Goal: Task Accomplishment & Management: Use online tool/utility

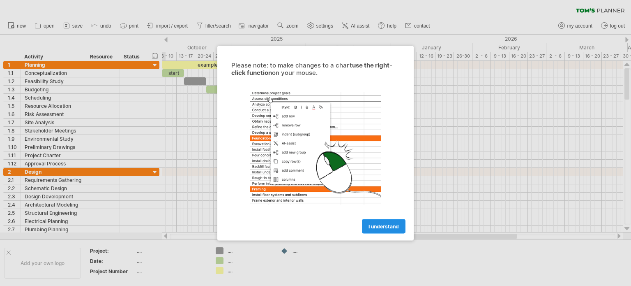
click at [388, 229] on span "I understand" at bounding box center [384, 226] width 30 height 6
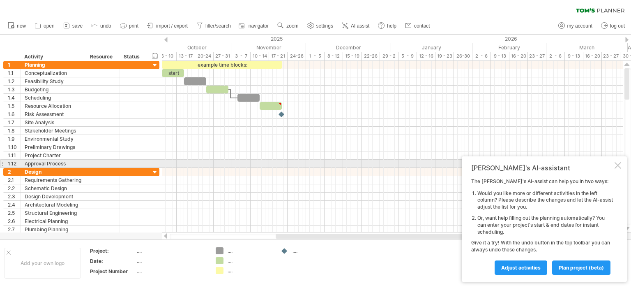
click at [618, 165] on div at bounding box center [618, 165] width 7 height 7
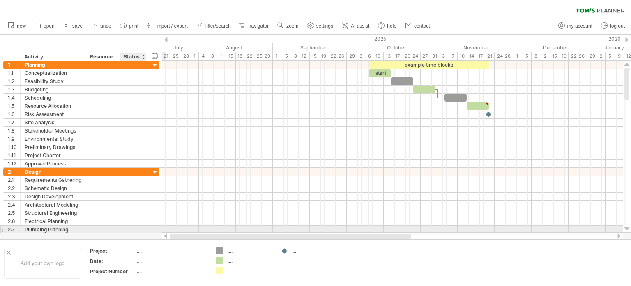
drag, startPoint x: 321, startPoint y: 235, endPoint x: 146, endPoint y: 226, distance: 175.7
click at [146, 231] on div "Trying to reach [DOMAIN_NAME] Connected again... 0% clear filter new 1" at bounding box center [315, 143] width 631 height 286
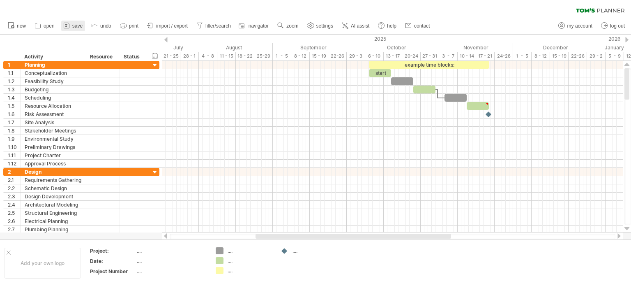
click at [70, 23] on icon at bounding box center [66, 25] width 8 height 8
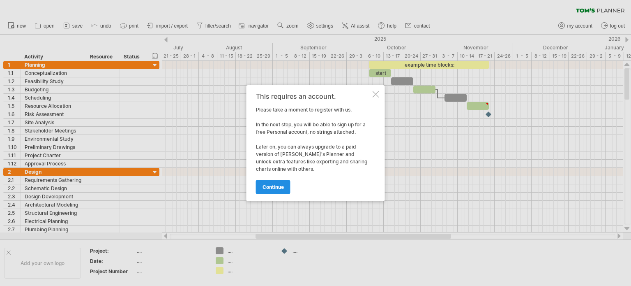
click at [268, 187] on span "continue" at bounding box center [273, 187] width 21 height 6
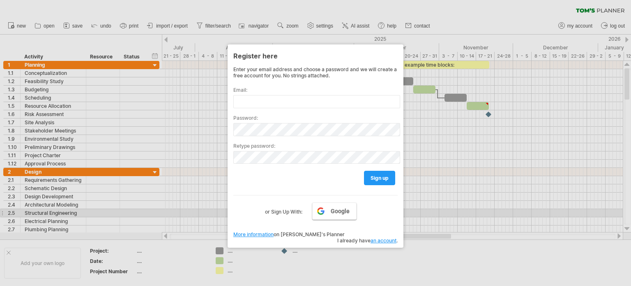
click at [337, 210] on span "Google" at bounding box center [340, 211] width 19 height 7
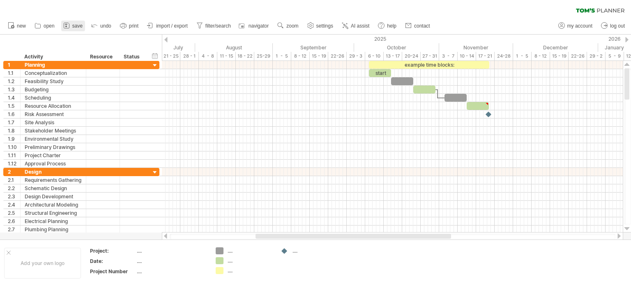
click at [72, 23] on span "save" at bounding box center [77, 26] width 10 height 6
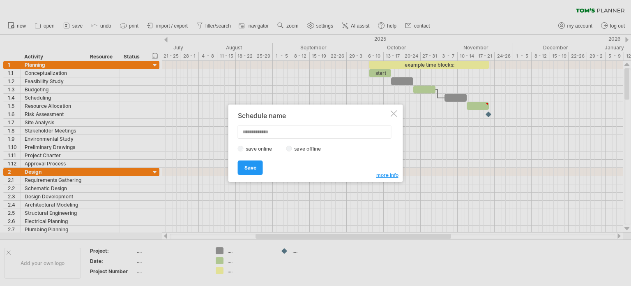
click at [286, 149] on div "save online save offline" at bounding box center [313, 149] width 151 height 8
click at [275, 130] on input "text" at bounding box center [315, 131] width 154 height 13
type input "**********"
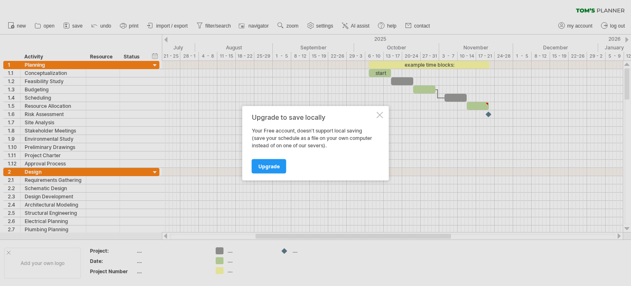
click at [377, 115] on div at bounding box center [380, 114] width 7 height 7
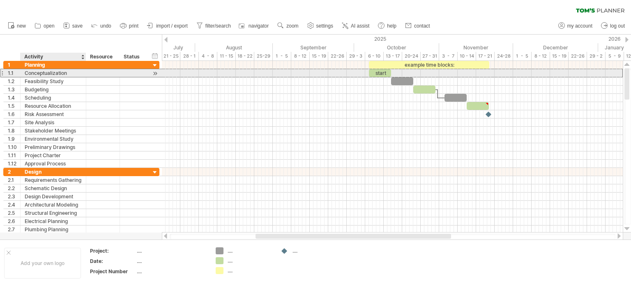
click at [56, 73] on div "Conceptualization" at bounding box center [53, 73] width 57 height 8
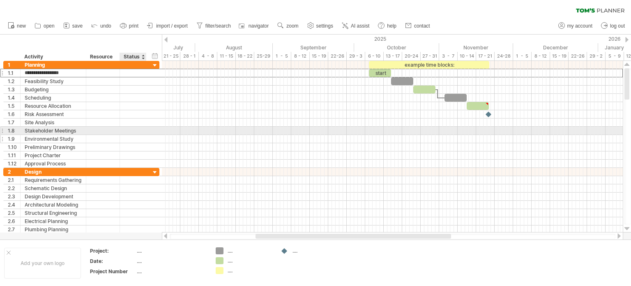
click at [158, 141] on div at bounding box center [159, 139] width 2 height 8
drag, startPoint x: 405, startPoint y: 134, endPoint x: 380, endPoint y: 111, distance: 34.3
click at [405, 135] on div at bounding box center [392, 139] width 461 height 8
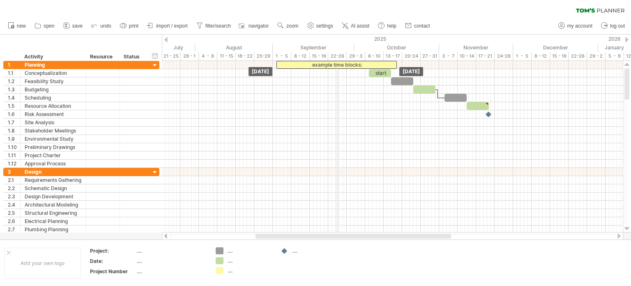
drag, startPoint x: 429, startPoint y: 62, endPoint x: 336, endPoint y: 57, distance: 93.4
click at [336, 57] on div "Trying to reach [DOMAIN_NAME] Connected again... 0% clear filter new 1" at bounding box center [315, 143] width 631 height 286
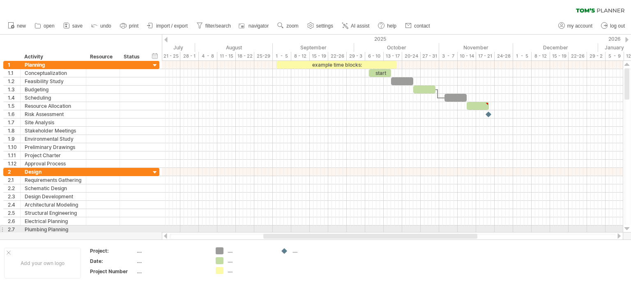
drag, startPoint x: 326, startPoint y: 232, endPoint x: 354, endPoint y: 232, distance: 28.0
click at [354, 232] on div at bounding box center [393, 236] width 462 height 8
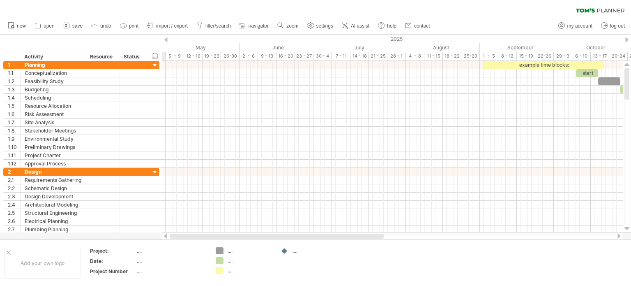
drag, startPoint x: 345, startPoint y: 236, endPoint x: 159, endPoint y: 235, distance: 186.6
click at [159, 235] on div "Trying to reach [DOMAIN_NAME] Connected again... 0% clear filter new 1" at bounding box center [315, 143] width 631 height 286
click at [126, 26] on icon at bounding box center [123, 25] width 8 height 8
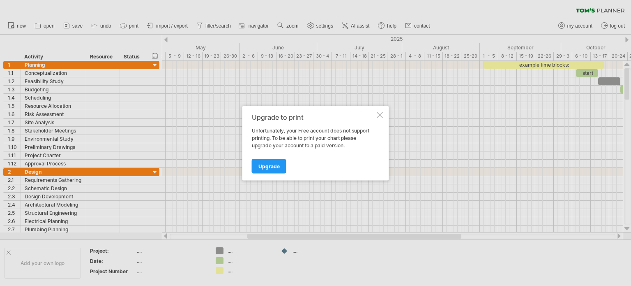
click at [381, 113] on div at bounding box center [380, 114] width 7 height 7
